Goal: Transaction & Acquisition: Purchase product/service

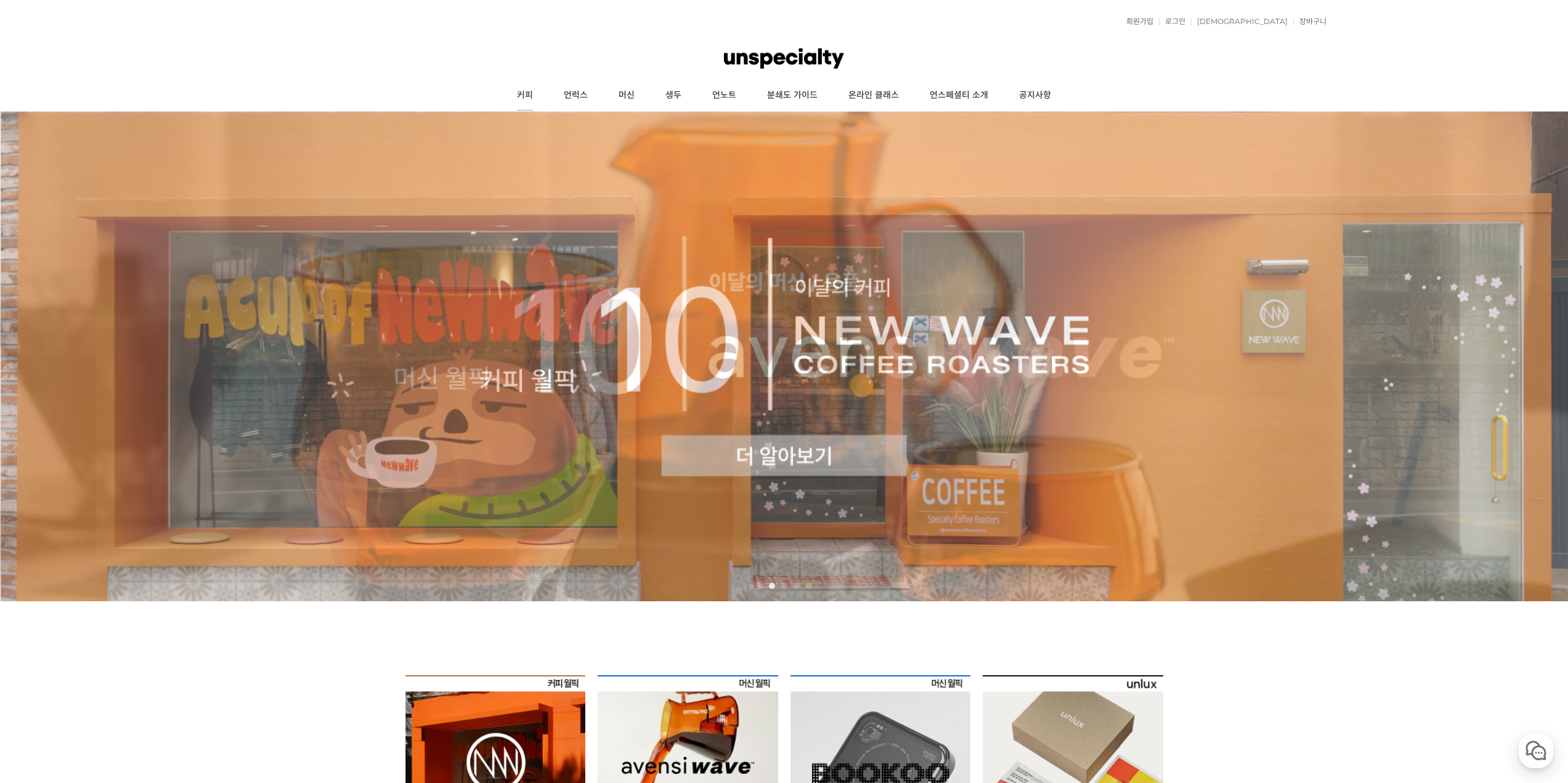
click at [532, 96] on link "커피" at bounding box center [525, 95] width 47 height 31
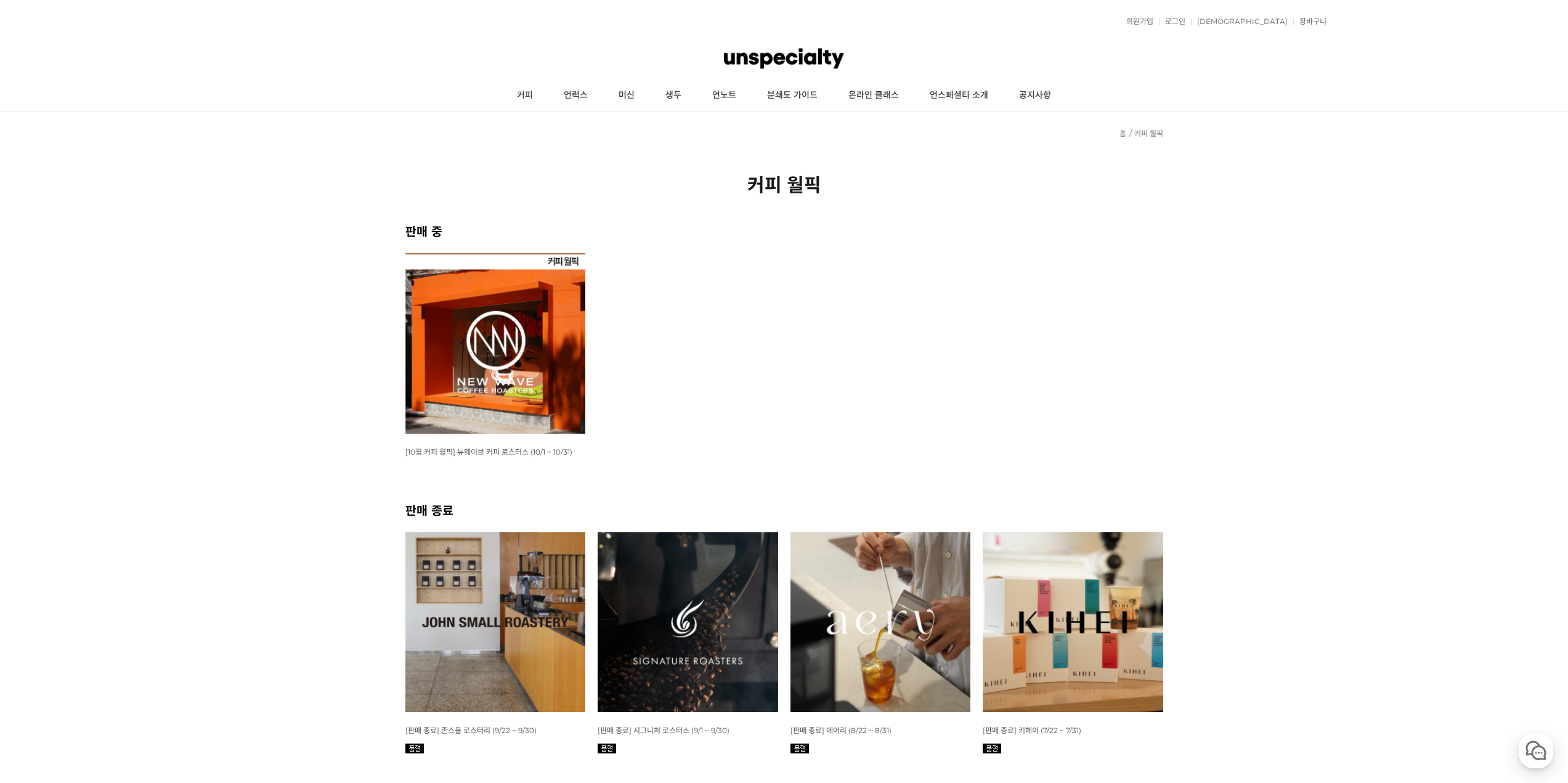
click at [516, 362] on img at bounding box center [496, 343] width 180 height 180
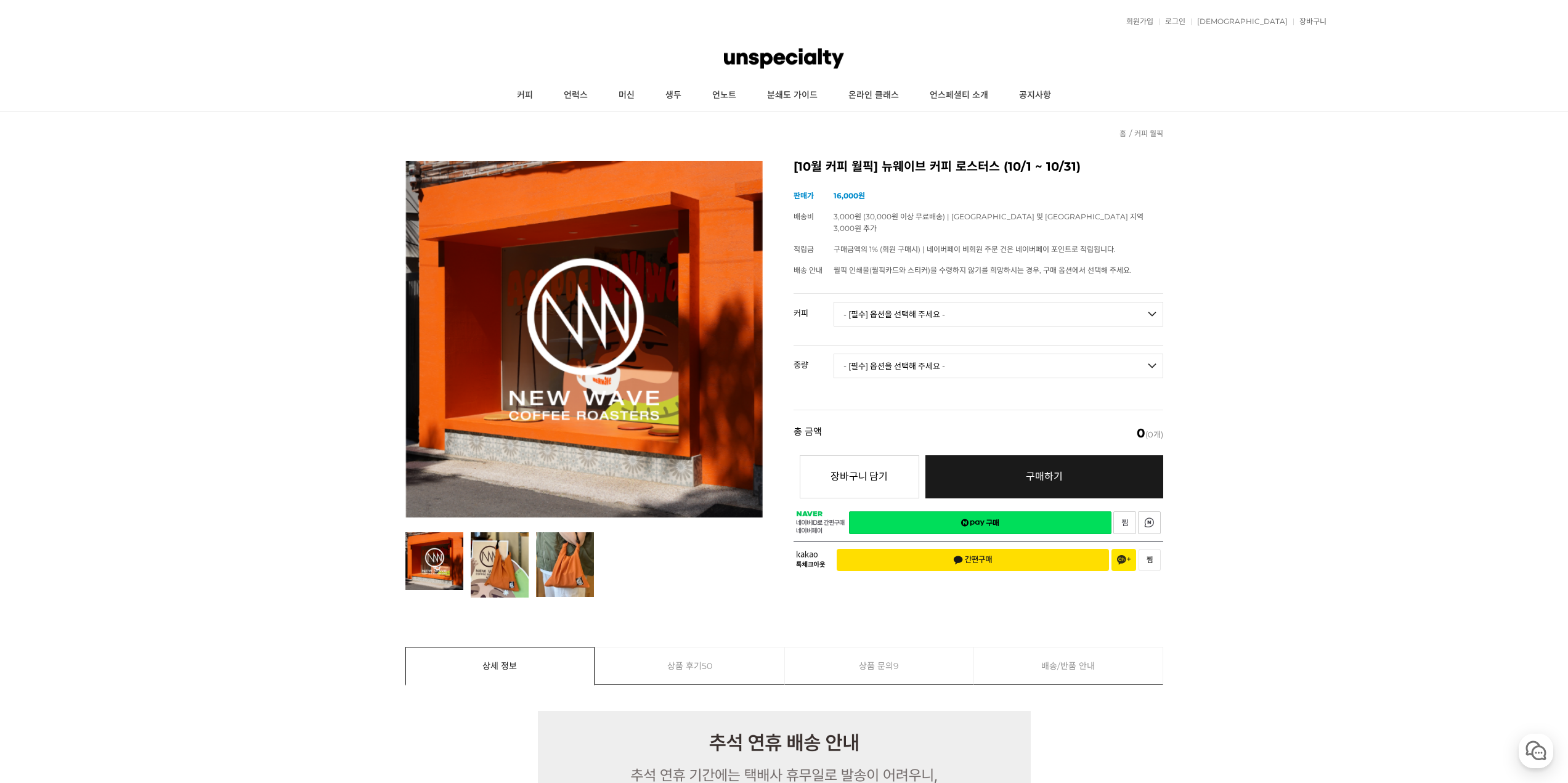
click at [949, 314] on select "- [필수] 옵션을 선택해 주세요 - ------------------- 언스페셜티 분쇄도 가이드 종이 받기 (주문 1건당 최대 1개 제공) …" at bounding box center [998, 314] width 330 height 25
click at [910, 354] on select "- [필수] 옵션을 선택해 주세요 - -------------------" at bounding box center [998, 366] width 330 height 25
click at [607, 99] on link "머신" at bounding box center [626, 95] width 47 height 31
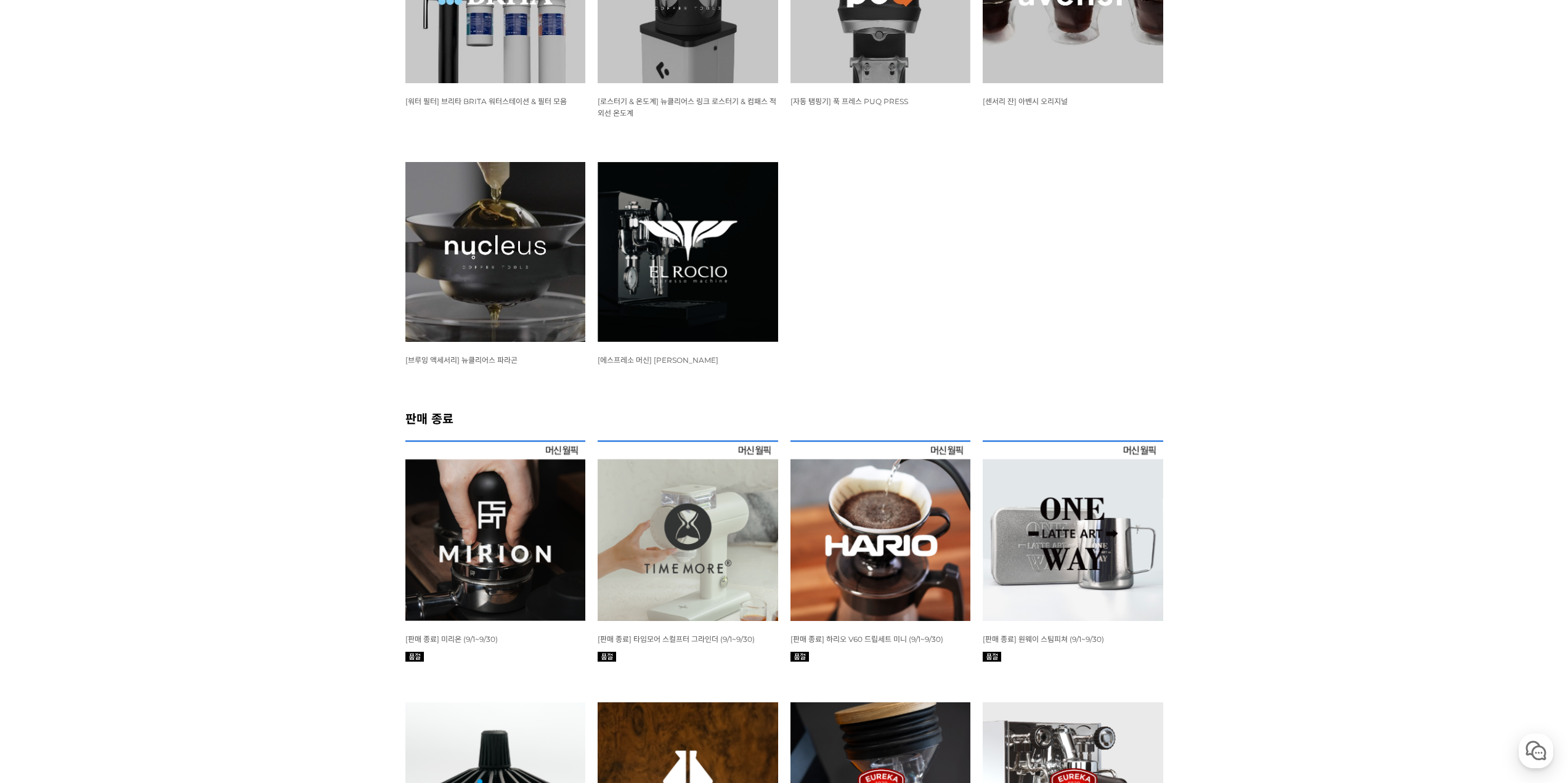
scroll to position [1479, 0]
